Goal: Information Seeking & Learning: Check status

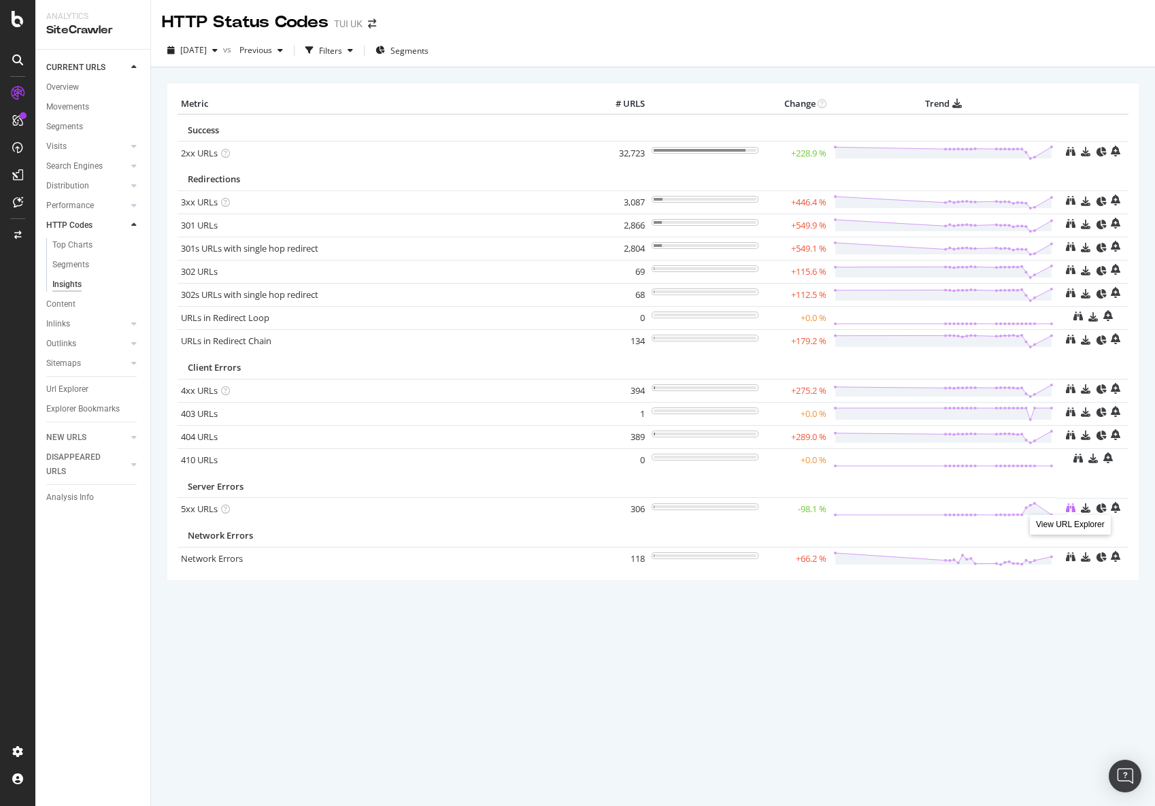
click at [1070, 504] on icon at bounding box center [1071, 508] width 10 height 10
click at [1071, 556] on icon at bounding box center [1071, 557] width 10 height 10
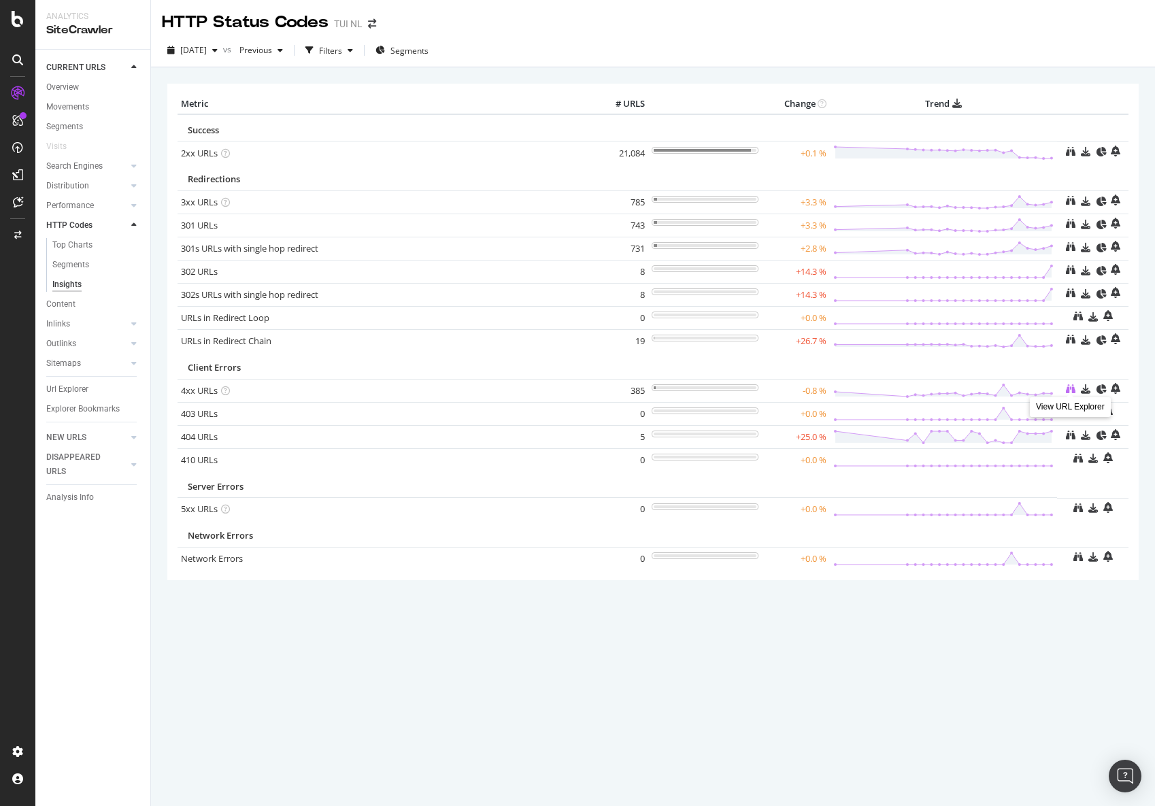
click at [1069, 386] on icon at bounding box center [1071, 389] width 10 height 10
click at [1069, 503] on icon at bounding box center [1071, 508] width 10 height 10
